Goal: Transaction & Acquisition: Purchase product/service

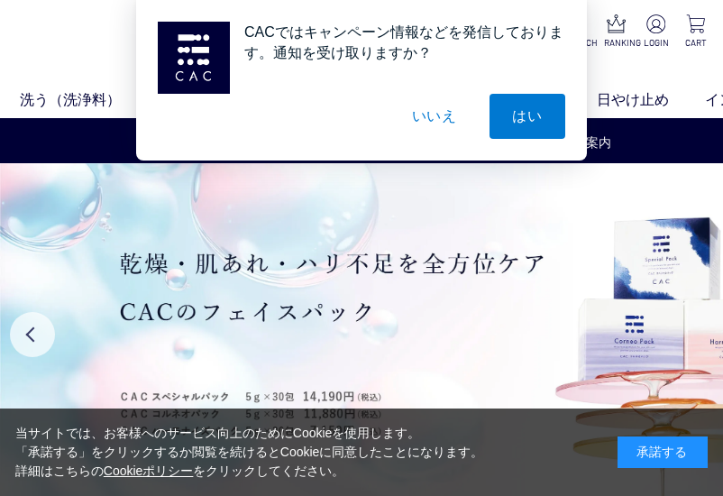
click at [434, 104] on button "いいえ" at bounding box center [434, 116] width 90 height 45
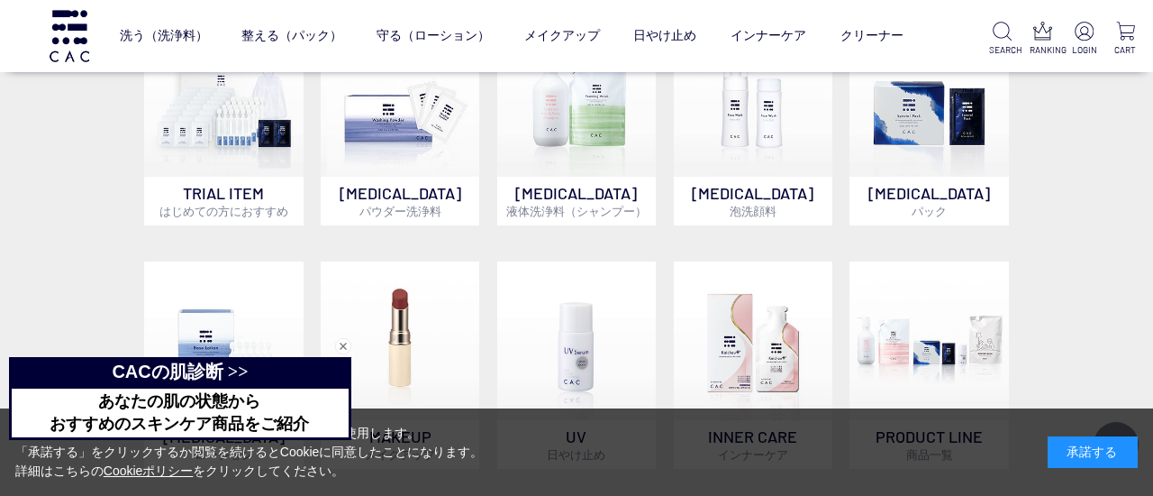
scroll to position [1121, 0]
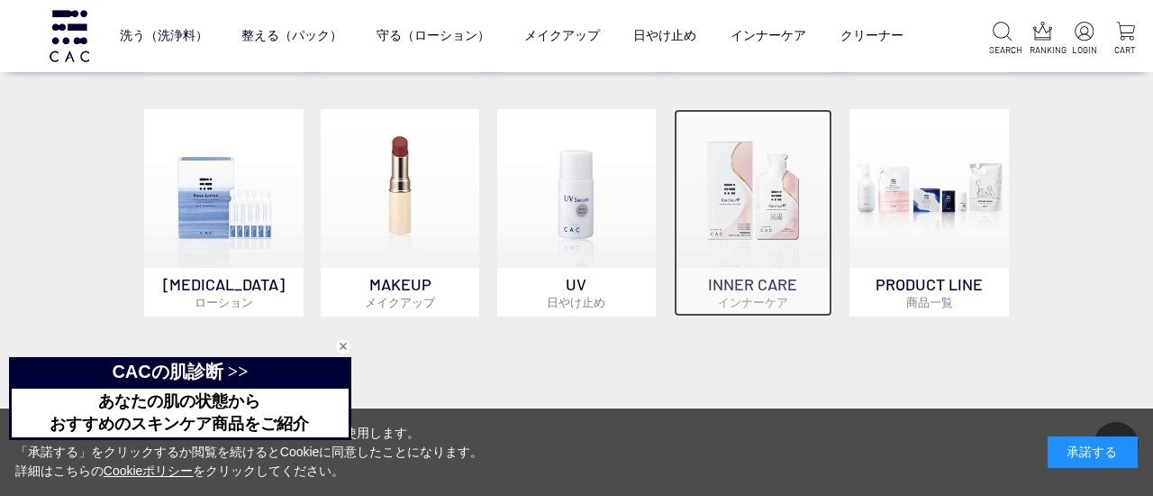
click at [712, 283] on p "INNER CARE インナーケア" at bounding box center [753, 292] width 159 height 49
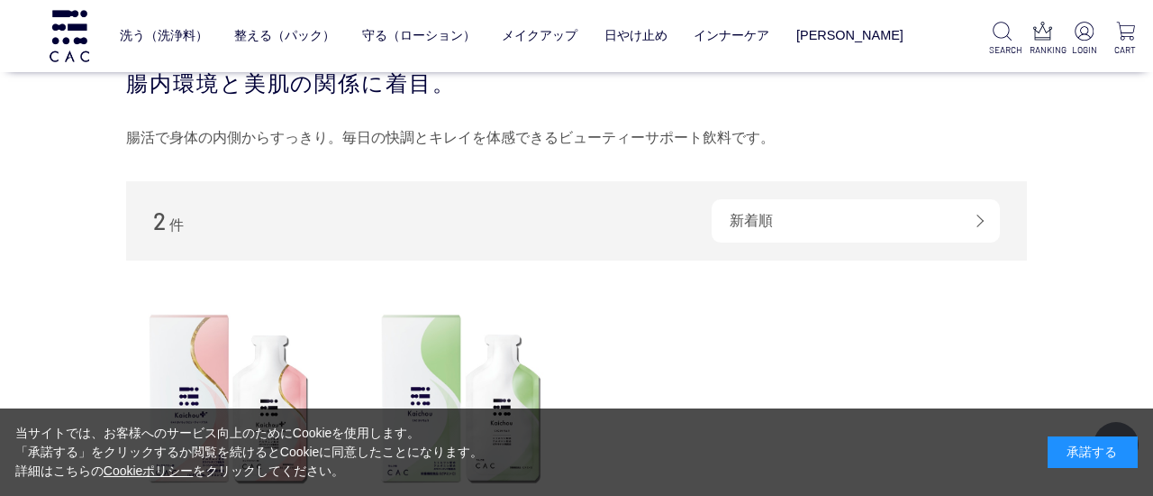
scroll to position [202, 0]
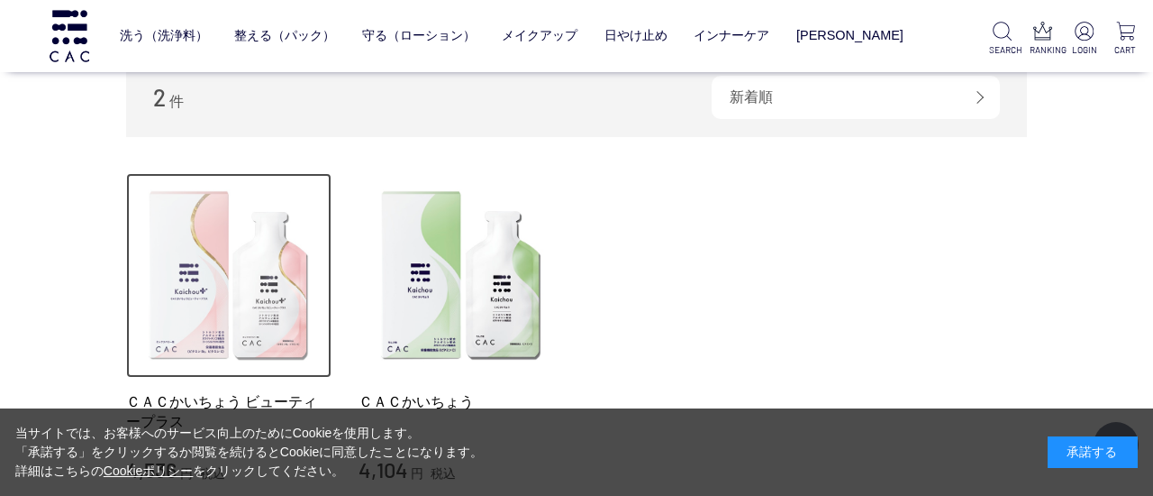
click at [200, 311] on img at bounding box center [228, 275] width 205 height 205
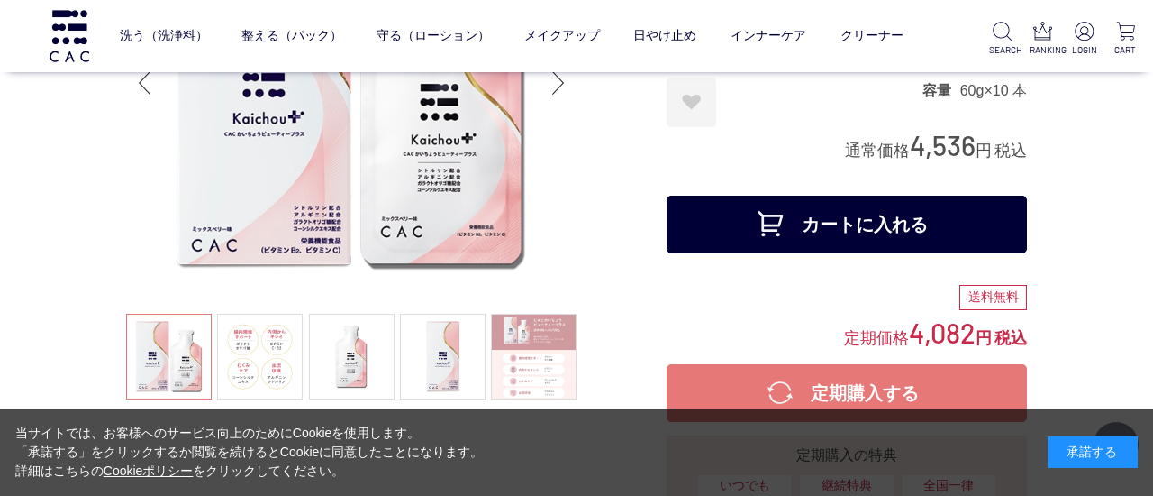
scroll to position [211, 0]
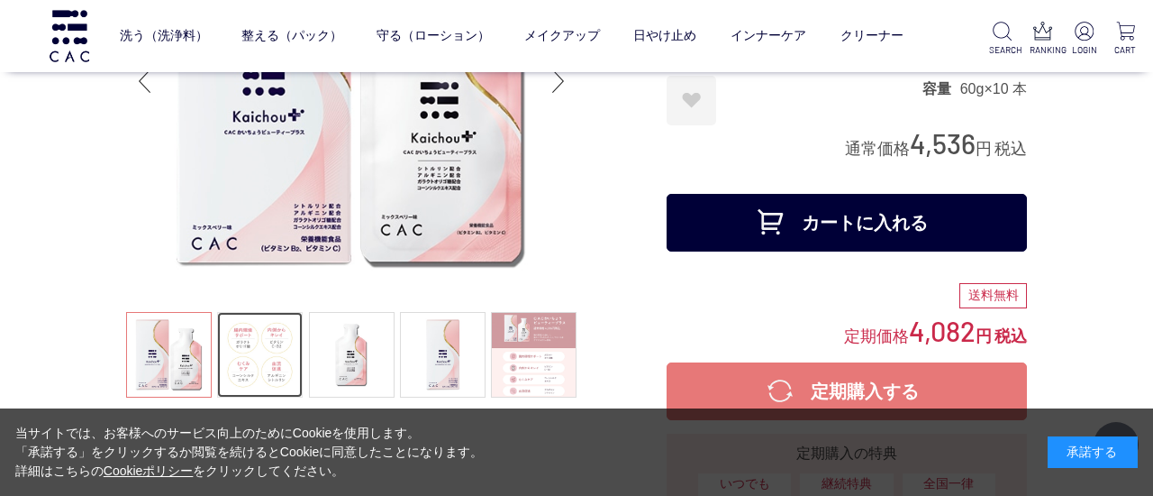
click at [282, 333] on link at bounding box center [260, 355] width 86 height 86
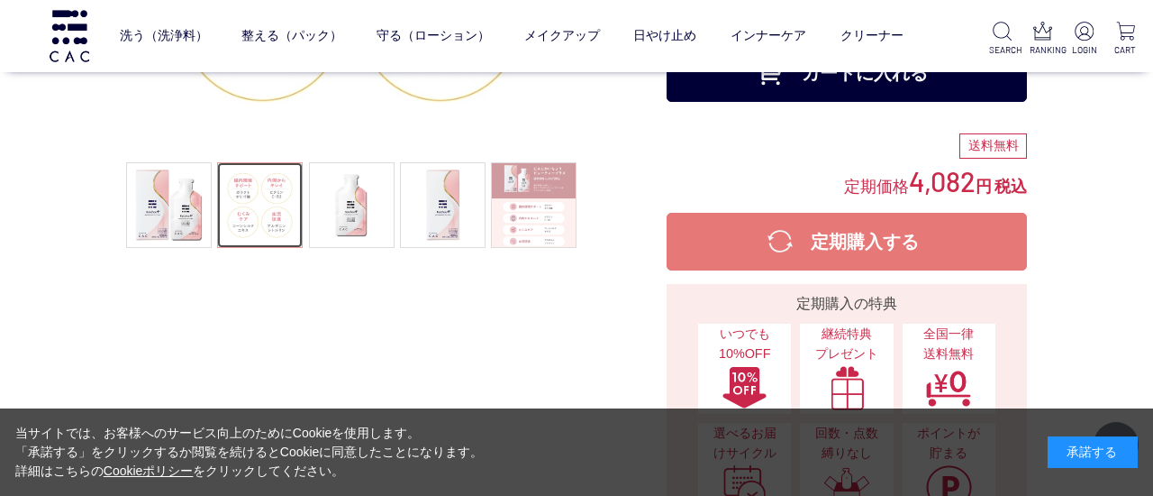
scroll to position [360, 0]
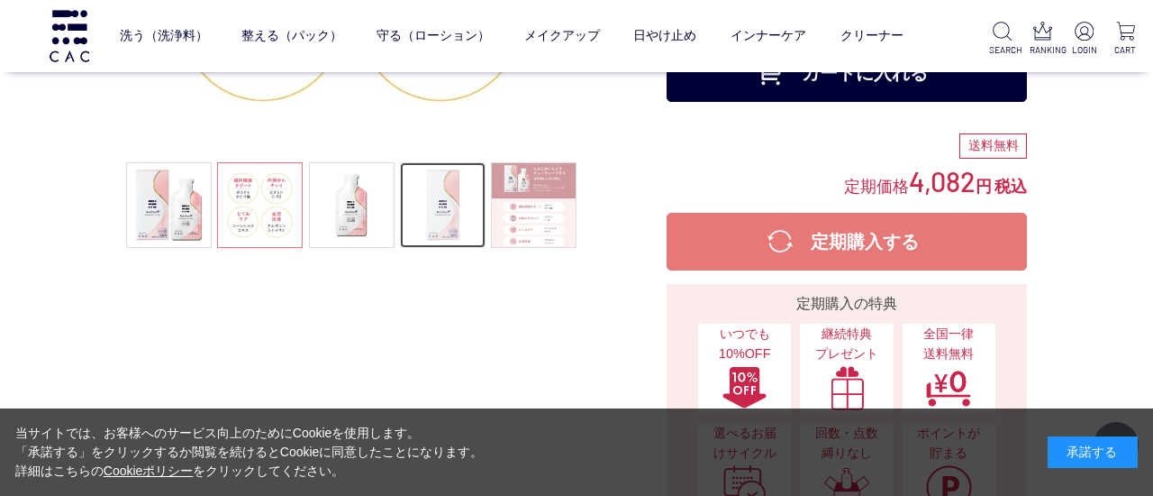
click at [436, 205] on link at bounding box center [443, 205] width 86 height 86
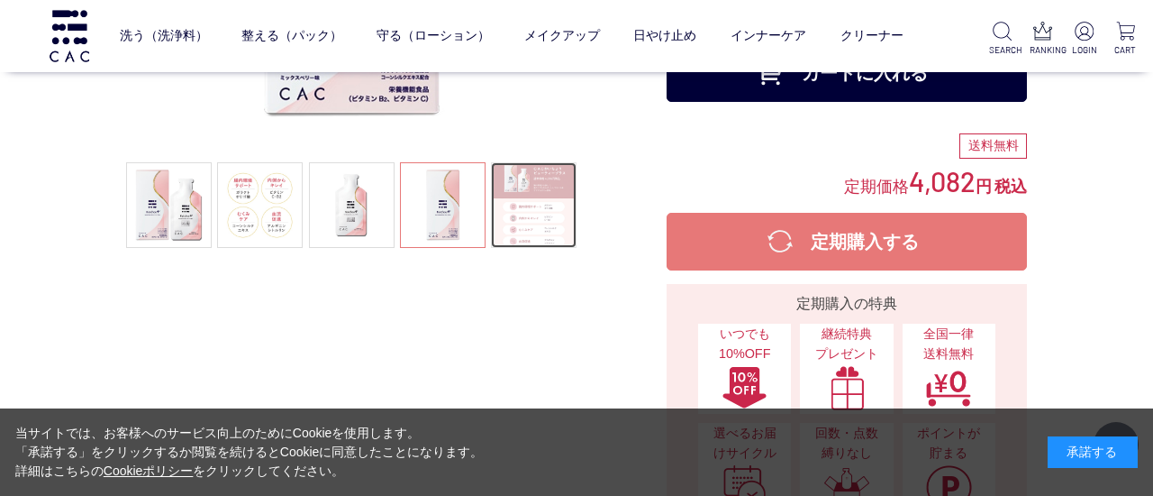
click at [529, 216] on link at bounding box center [534, 205] width 86 height 86
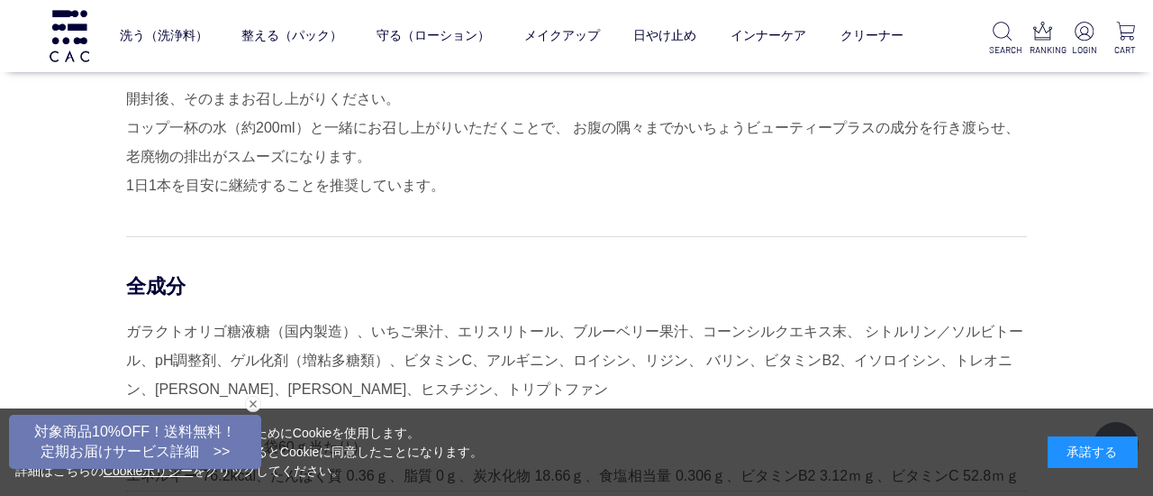
scroll to position [5679, 0]
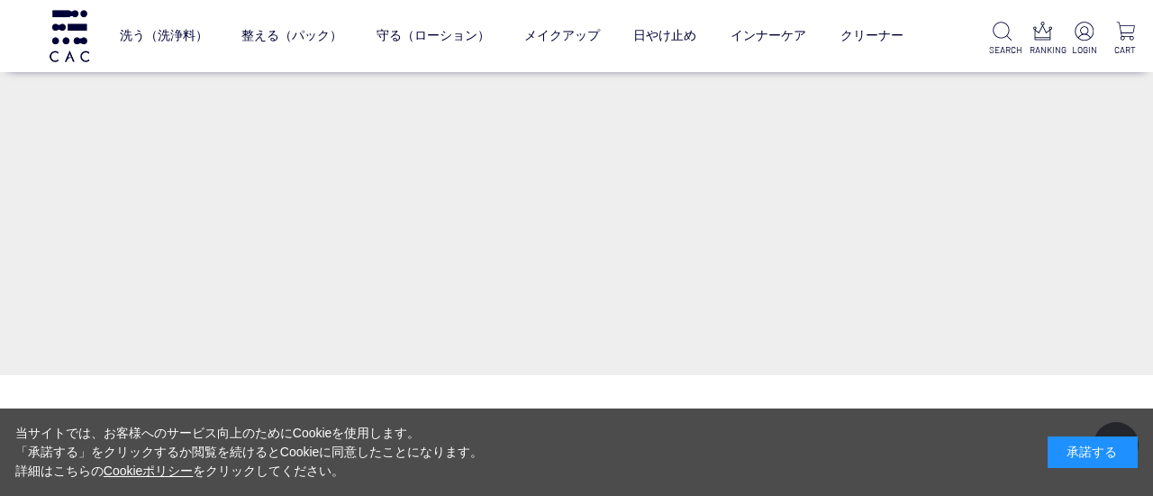
scroll to position [1121, 0]
